Goal: Information Seeking & Learning: Learn about a topic

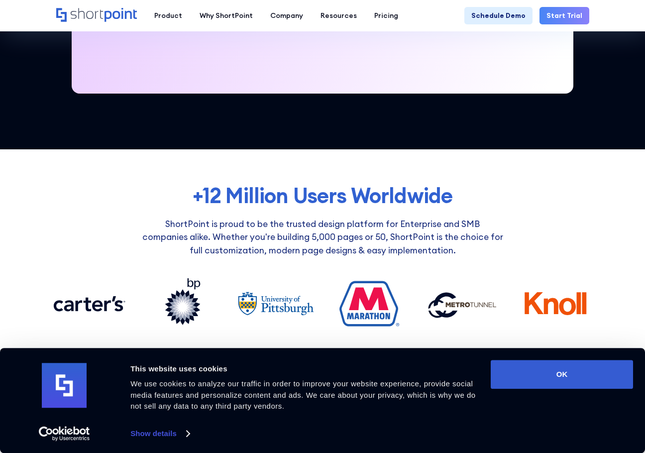
scroll to position [509, 0]
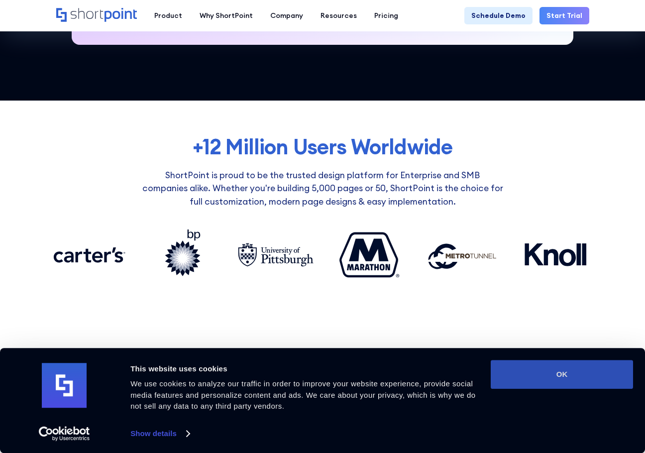
click at [546, 372] on button "OK" at bounding box center [562, 374] width 142 height 29
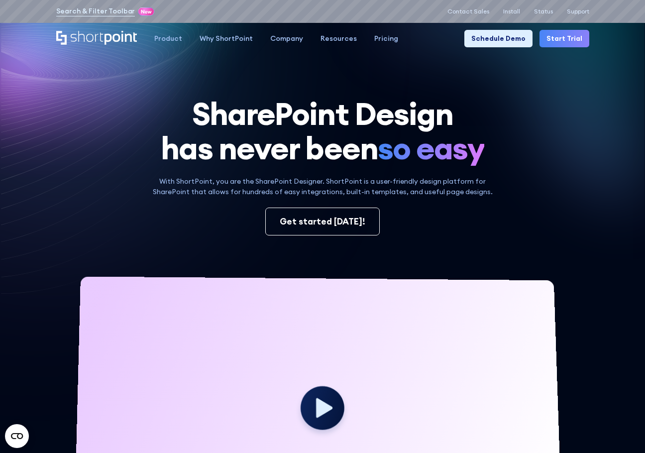
scroll to position [0, 0]
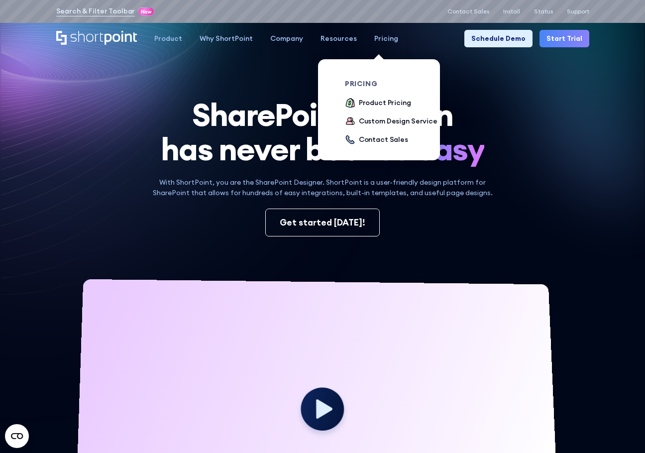
click at [384, 39] on div "Pricing" at bounding box center [386, 38] width 24 height 10
click at [367, 108] on div "Product Pricing" at bounding box center [385, 103] width 52 height 10
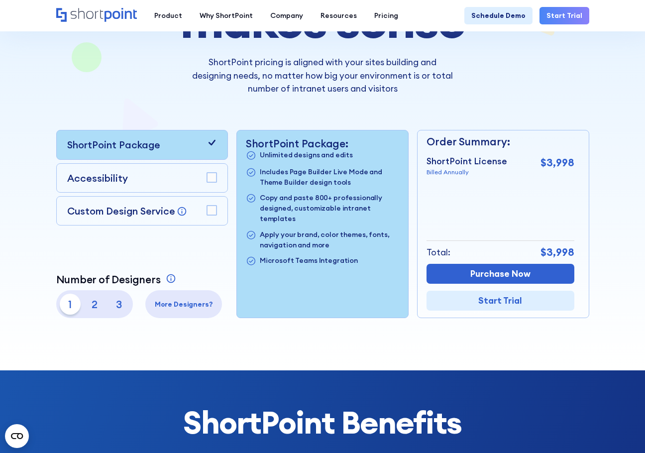
scroll to position [166, 0]
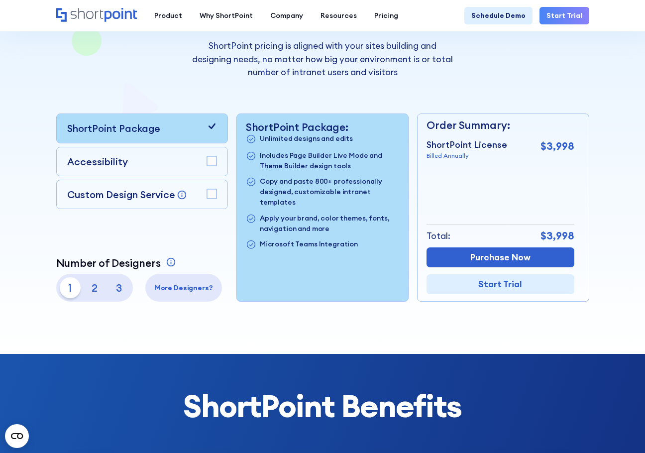
click at [216, 164] on rect at bounding box center [211, 160] width 9 height 9
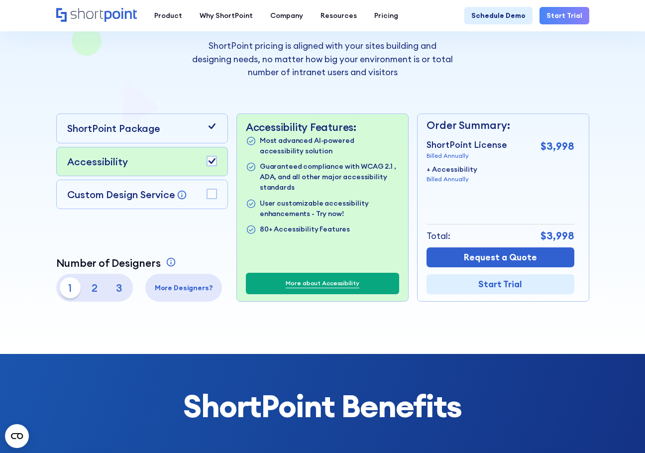
click at [216, 164] on rect at bounding box center [211, 160] width 9 height 9
click at [210, 195] on rect at bounding box center [211, 193] width 9 height 9
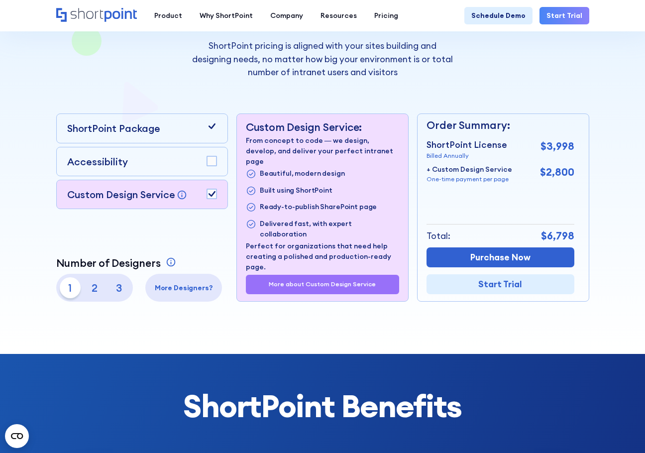
click at [210, 195] on icon at bounding box center [212, 193] width 7 height 5
click at [113, 292] on p "3" at bounding box center [119, 287] width 21 height 21
click at [95, 290] on p "2" at bounding box center [94, 287] width 21 height 21
click at [74, 291] on p "1" at bounding box center [70, 287] width 21 height 21
click at [94, 292] on p "2" at bounding box center [94, 287] width 21 height 21
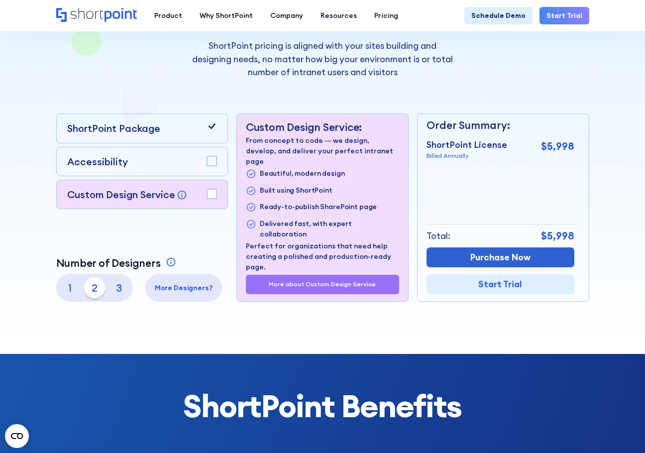
click at [115, 292] on p "3" at bounding box center [119, 287] width 21 height 21
click at [158, 294] on div "More Designers?" at bounding box center [183, 288] width 77 height 28
click at [177, 287] on p "More Designers?" at bounding box center [184, 288] width 70 height 10
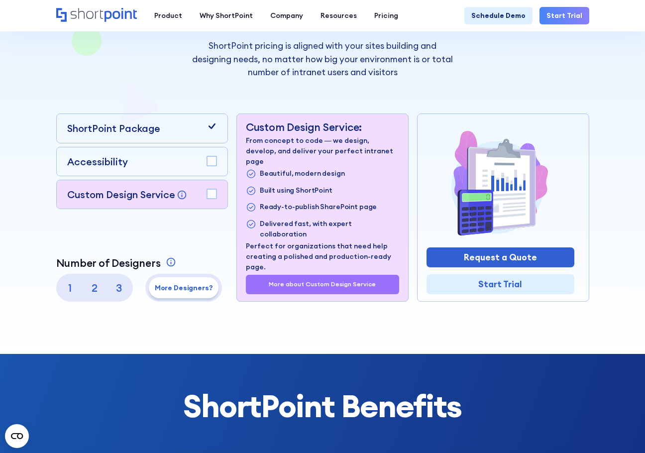
click at [115, 291] on p "3" at bounding box center [119, 287] width 21 height 21
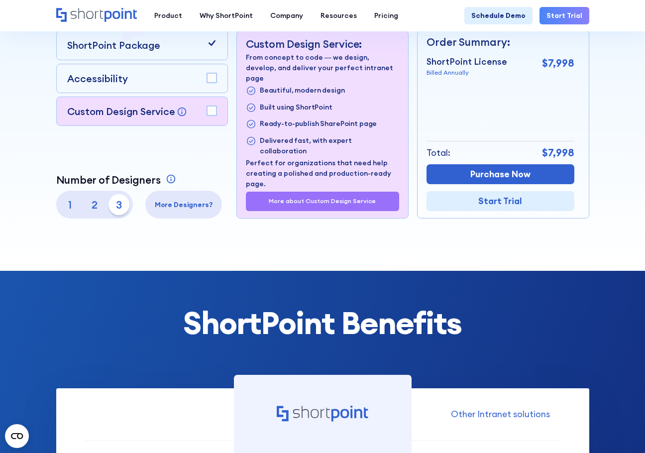
scroll to position [0, 0]
